Goal: Task Accomplishment & Management: Use online tool/utility

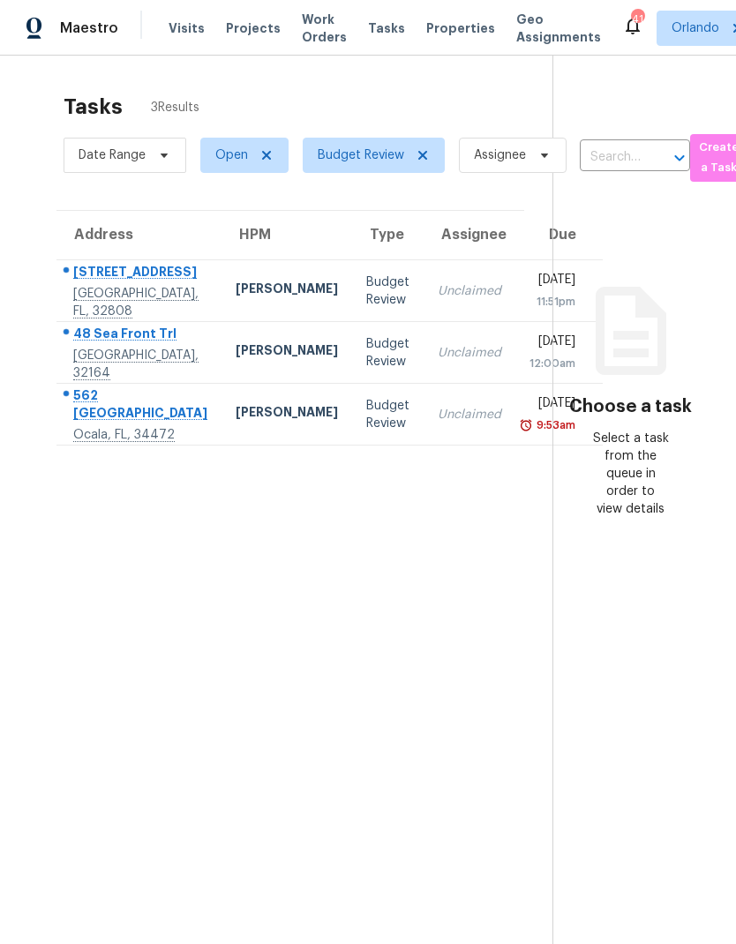
click at [106, 444] on div "Ocala, FL, 34472" at bounding box center [140, 435] width 134 height 18
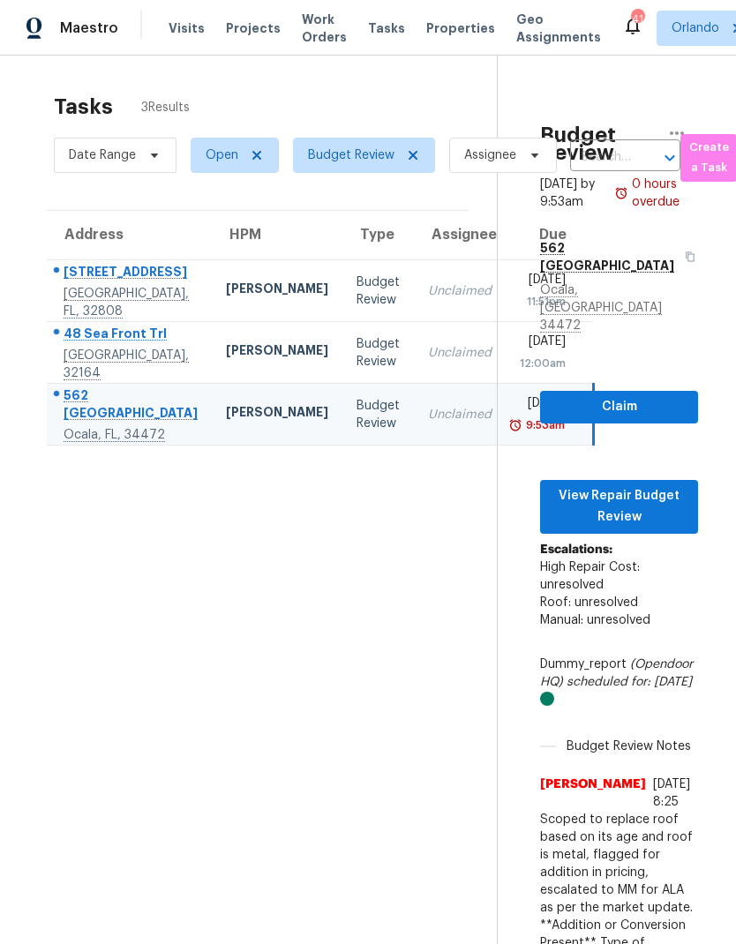
scroll to position [0, 10]
click at [656, 485] on span "View Repair Budget Review" at bounding box center [619, 506] width 130 height 43
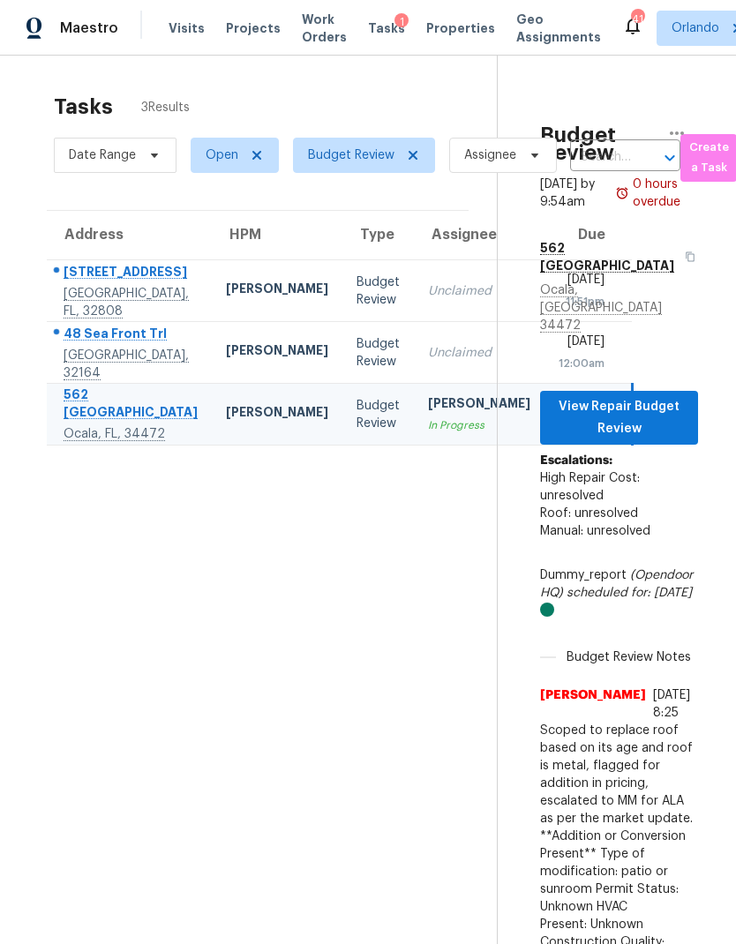
click at [428, 362] on div "Unclaimed" at bounding box center [479, 353] width 102 height 18
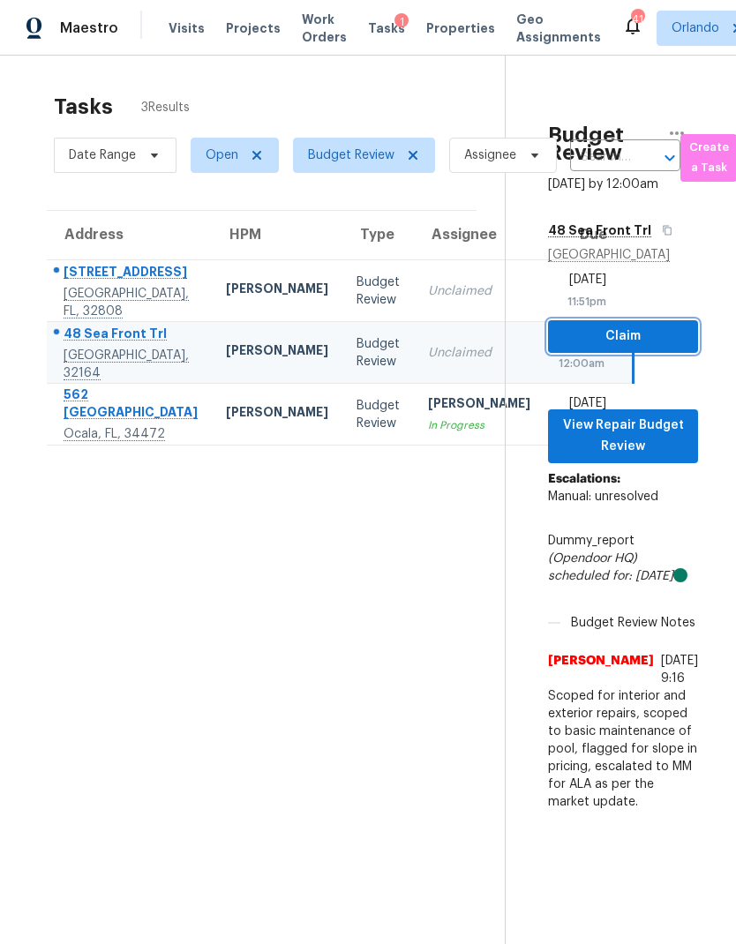
click at [682, 348] on span "Claim" at bounding box center [623, 337] width 122 height 22
click at [414, 299] on td "Unclaimed" at bounding box center [479, 291] width 131 height 62
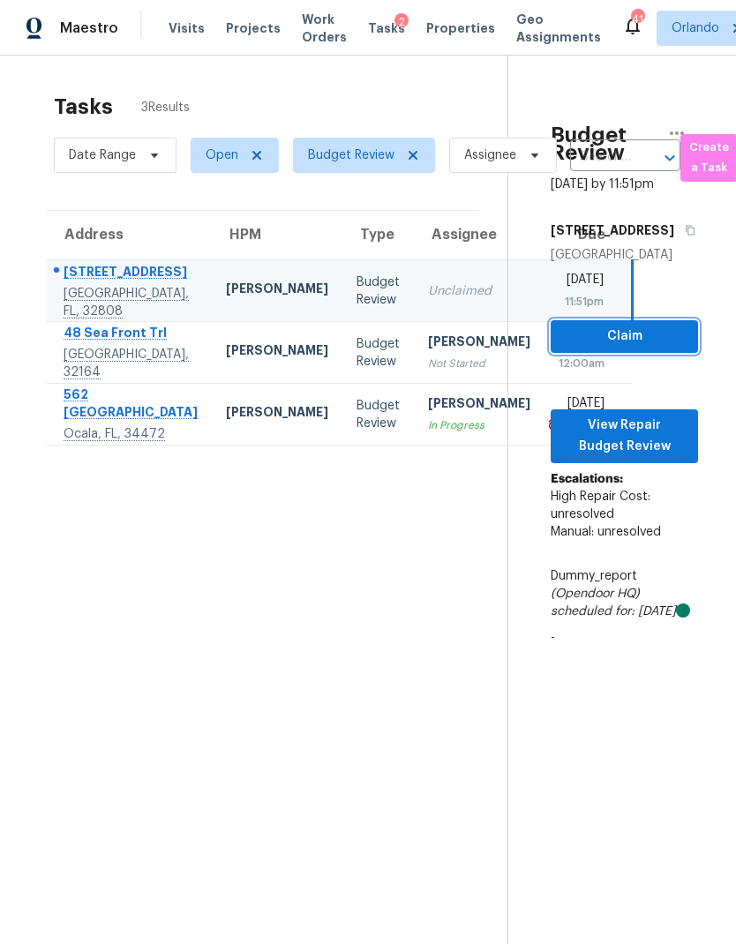
click at [668, 348] on span "Claim" at bounding box center [624, 337] width 119 height 22
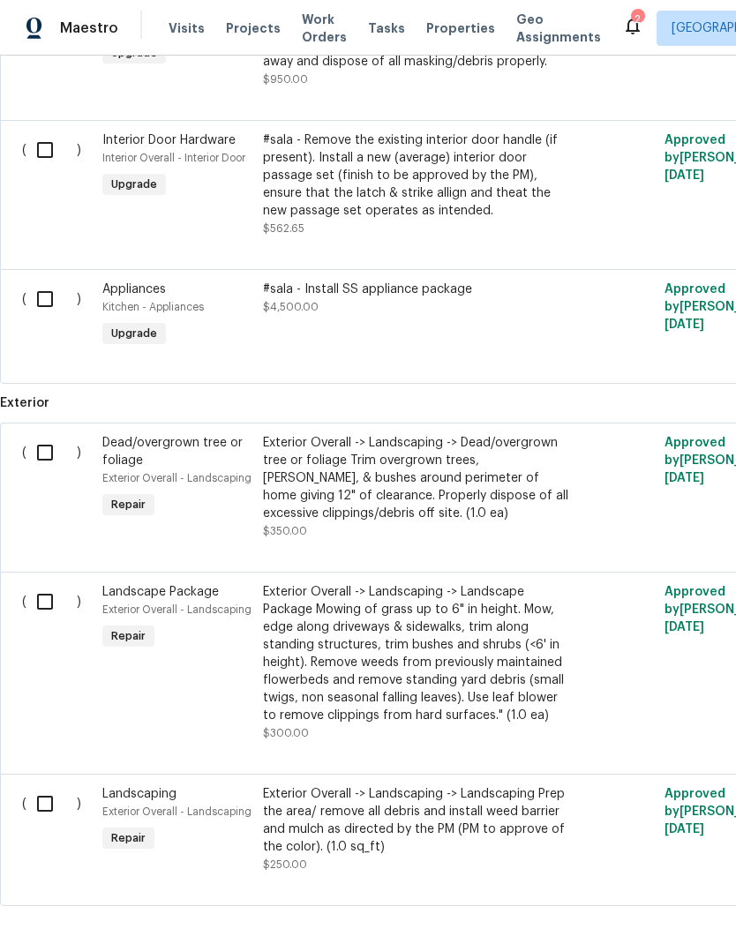
scroll to position [971, 0]
click at [49, 284] on input "checkbox" at bounding box center [51, 299] width 50 height 37
checkbox input "true"
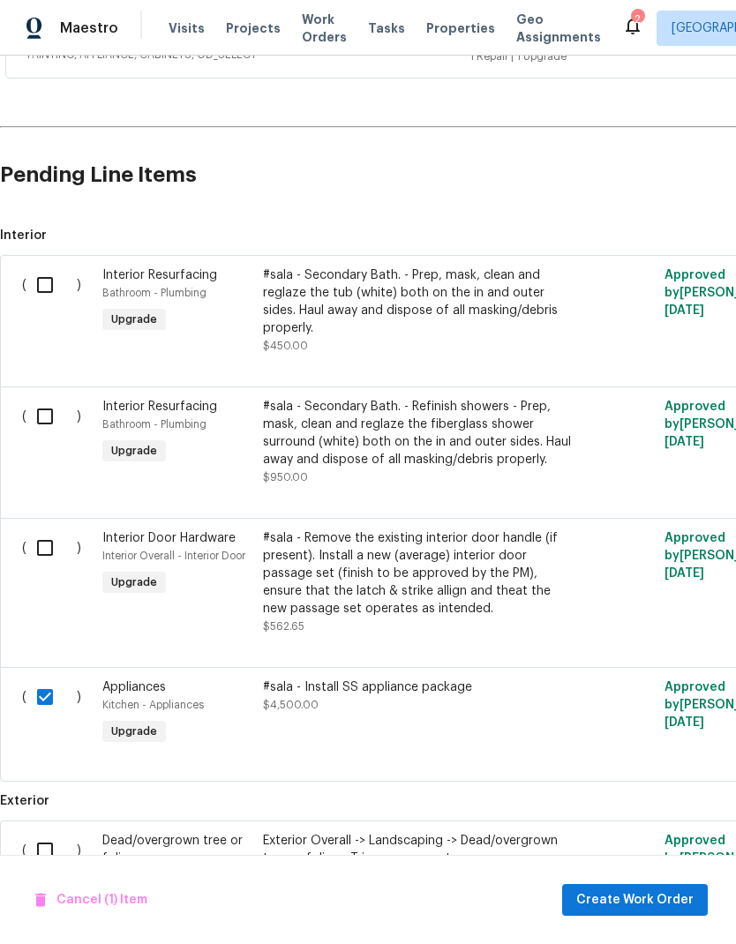
scroll to position [579, -1]
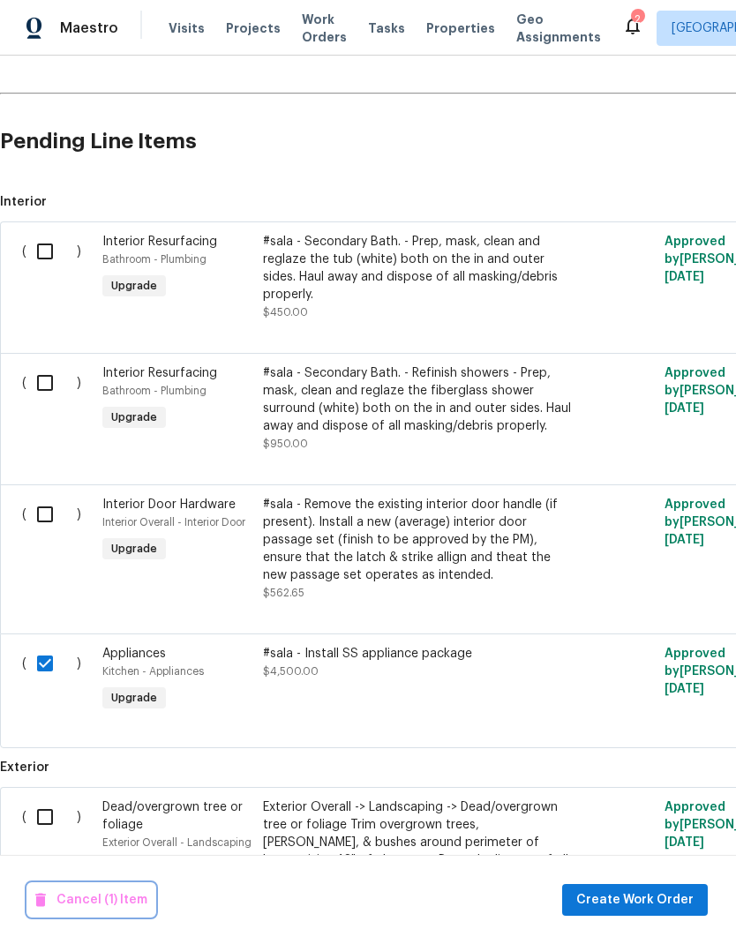
click at [135, 894] on span "Cancel (1) Item" at bounding box center [91, 900] width 112 height 22
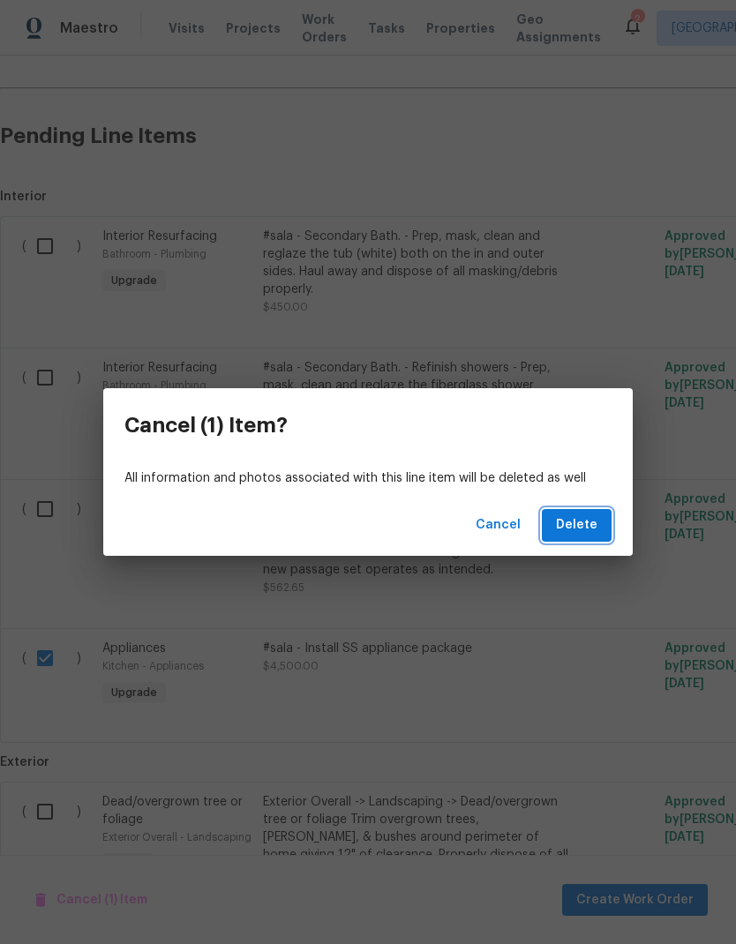
click at [587, 532] on span "Delete" at bounding box center [576, 525] width 41 height 22
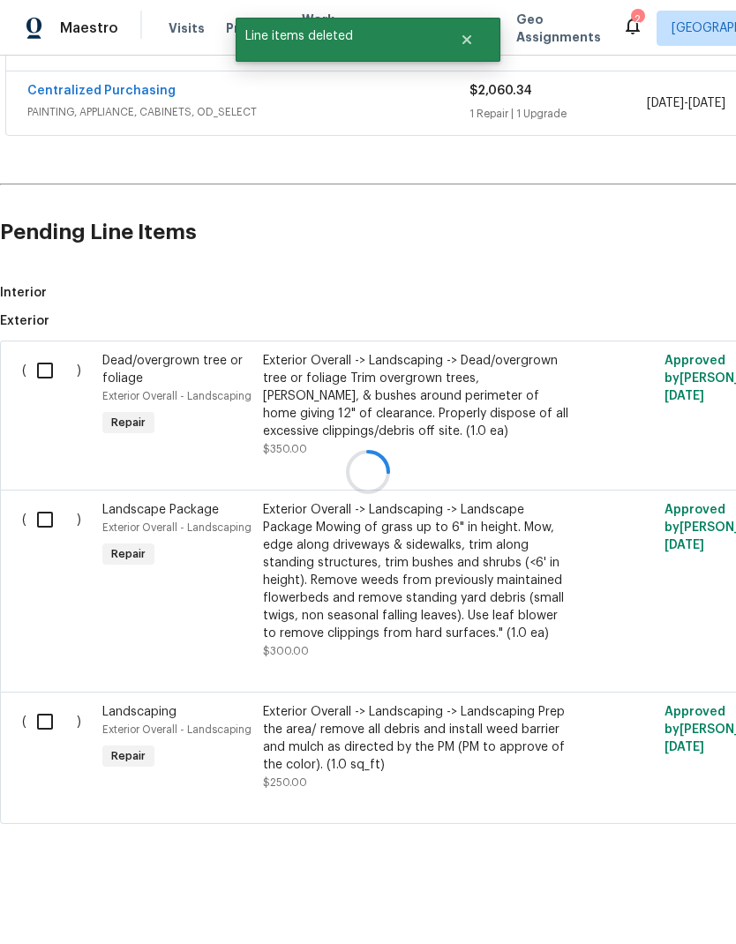
scroll to position [447, 0]
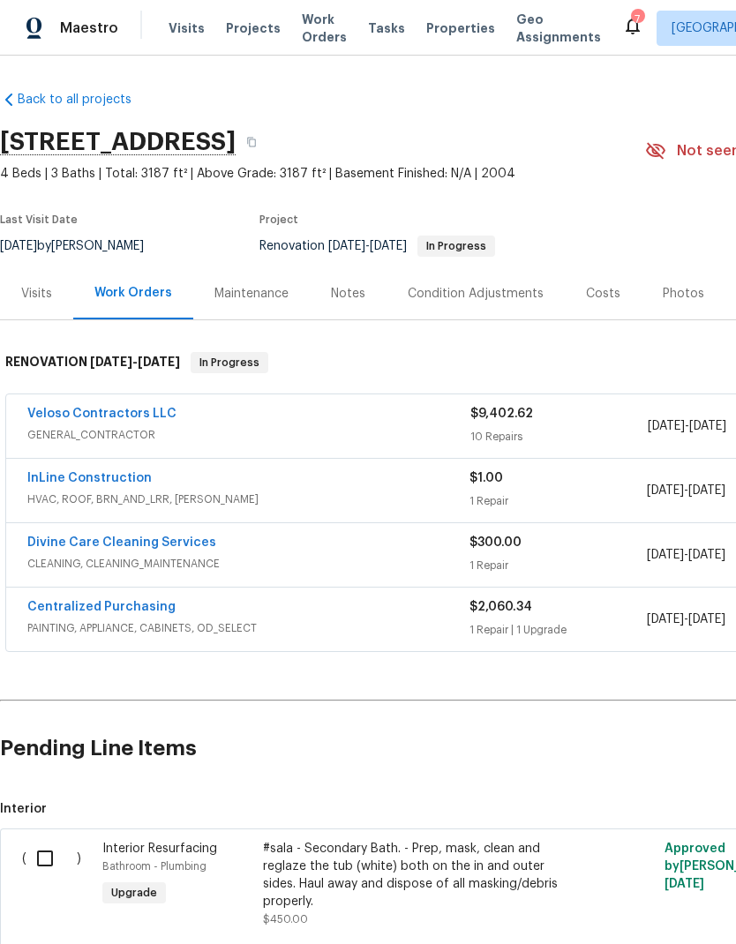
click at [149, 410] on link "Veloso Contractors LLC" at bounding box center [101, 414] width 149 height 12
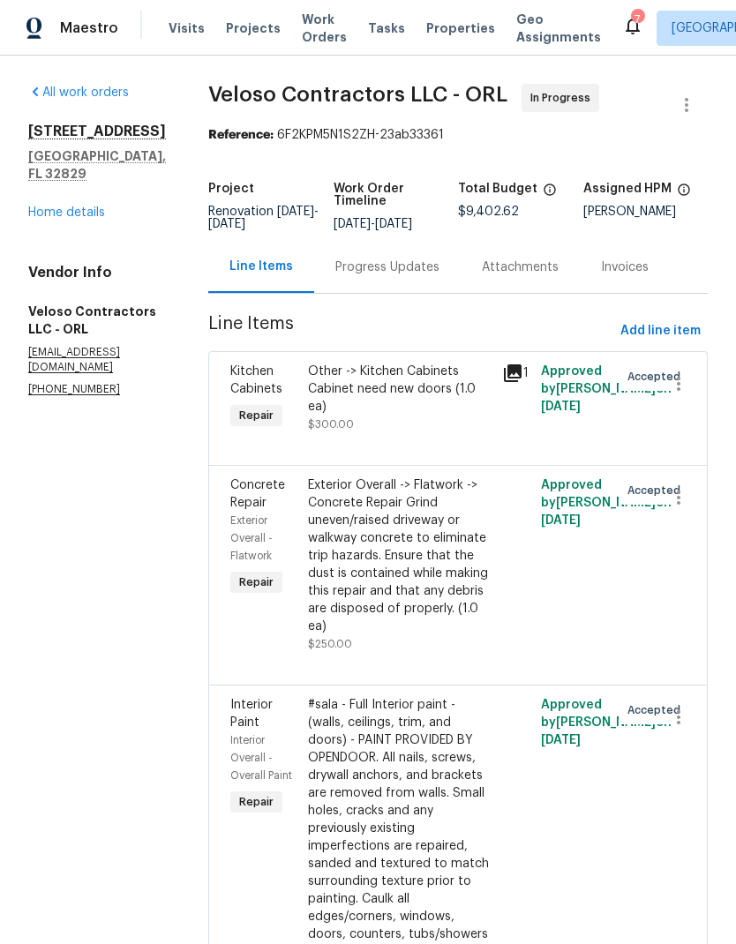
click at [92, 216] on link "Home details" at bounding box center [66, 212] width 77 height 12
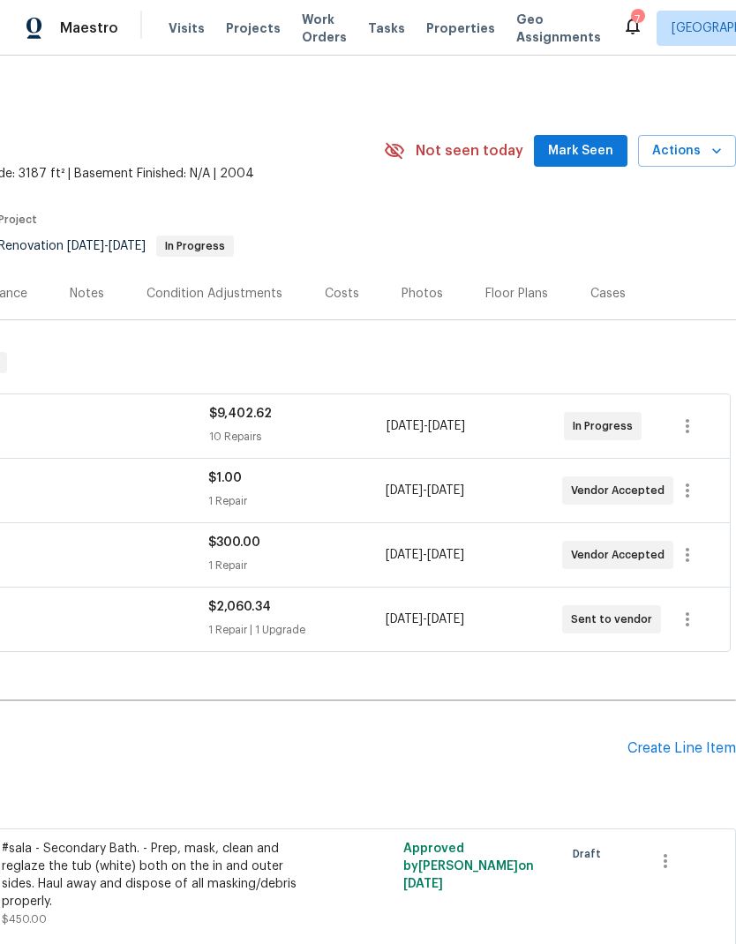
scroll to position [0, 261]
click at [604, 154] on span "Mark Seen" at bounding box center [580, 151] width 65 height 22
